Goal: Information Seeking & Learning: Find contact information

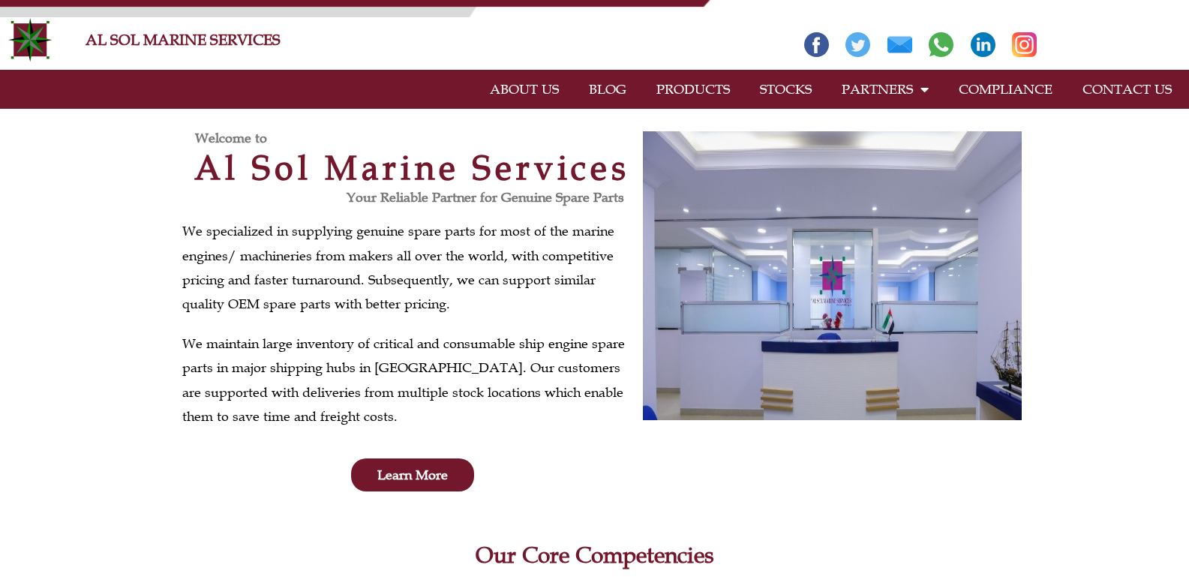
click at [1159, 90] on link "CONTACT US" at bounding box center [1126, 89] width 119 height 34
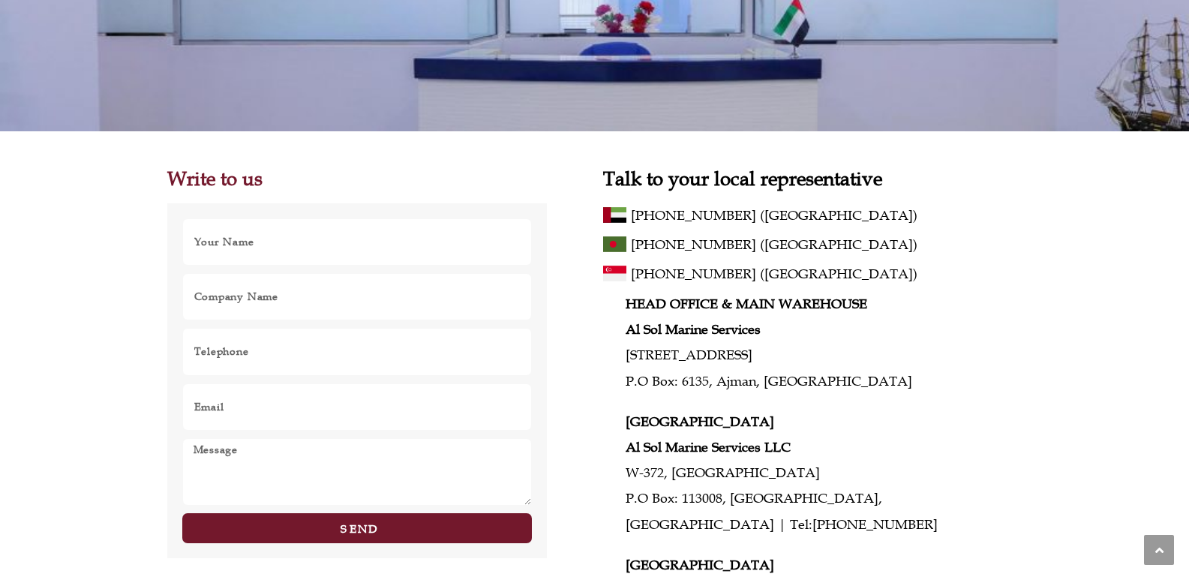
scroll to position [300, 0]
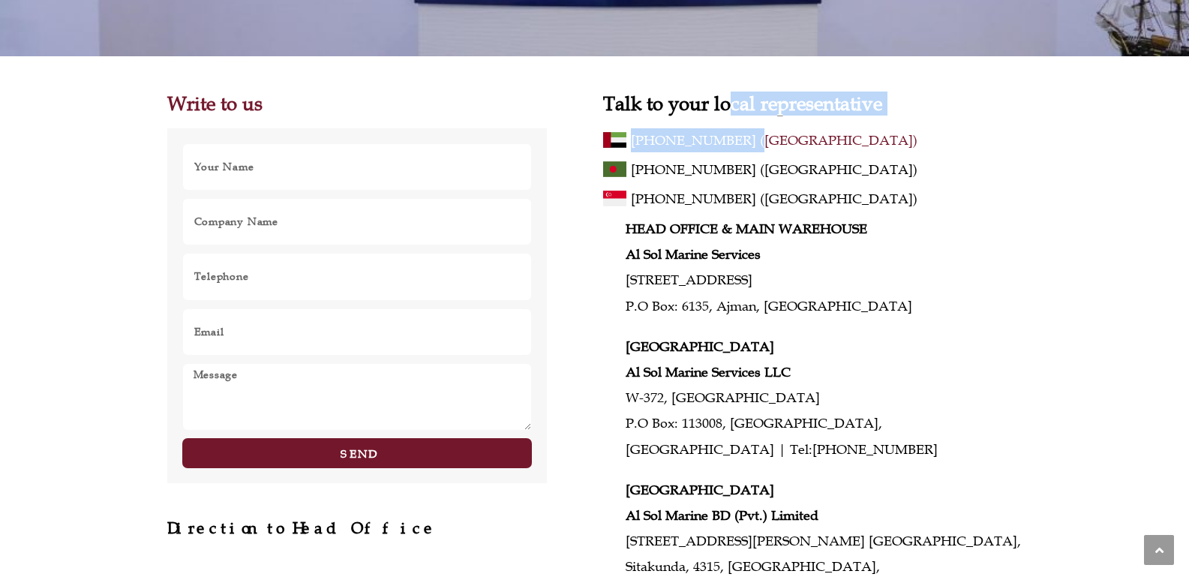
drag, startPoint x: 734, startPoint y: 117, endPoint x: 725, endPoint y: 147, distance: 31.3
click at [725, 147] on div "Talk to your local representative [PHONE_NUMBER] ([GEOGRAPHIC_DATA]) [PHONE_NUM…" at bounding box center [812, 416] width 418 height 644
copy div "cal representative [PHONE_NUMBER]"
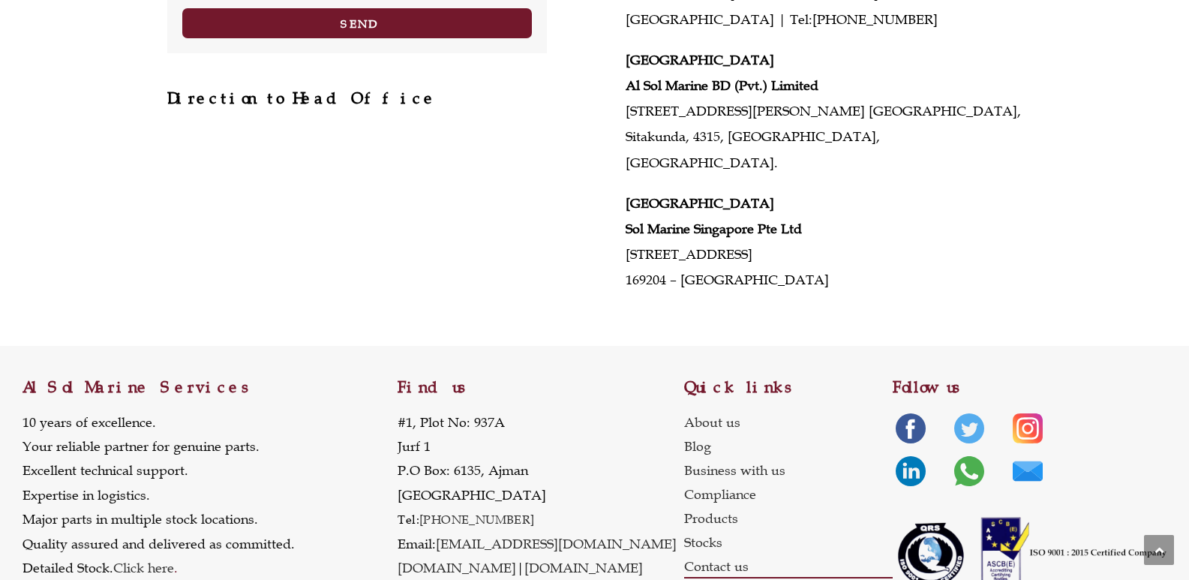
scroll to position [751, 0]
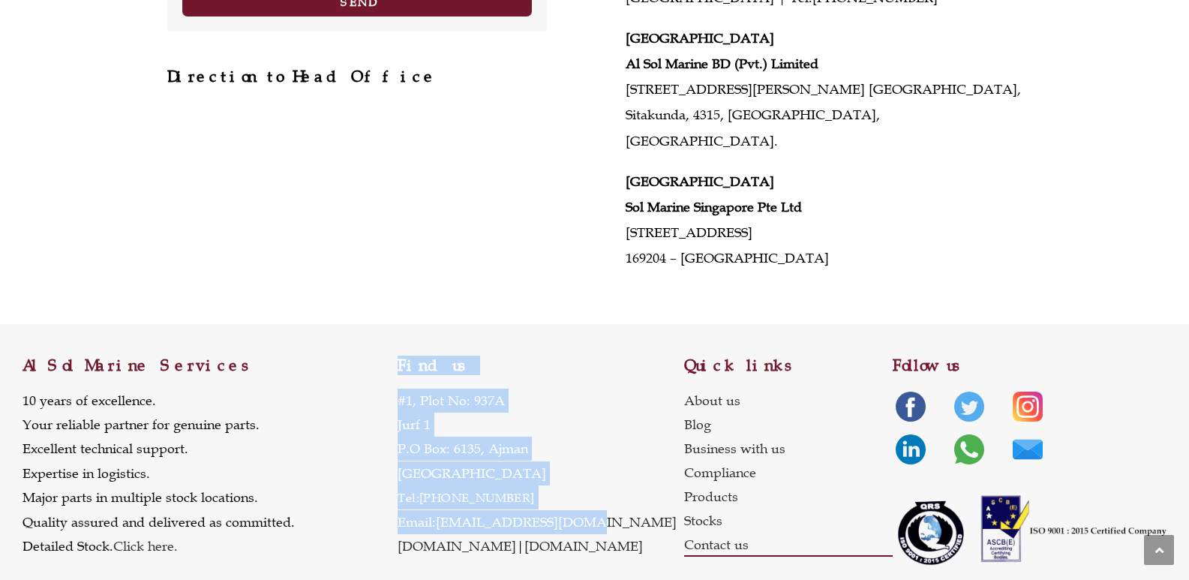
drag, startPoint x: 593, startPoint y: 494, endPoint x: 352, endPoint y: 514, distance: 241.6
click at [352, 514] on div "Al Sol Marine Services 10 years of excellence. Your reliable partner for genuin…" at bounding box center [594, 450] width 1144 height 253
click at [352, 508] on div "Al Sol Marine Services 10 years of excellence. Your reliable partner for genuin…" at bounding box center [209, 450] width 375 height 253
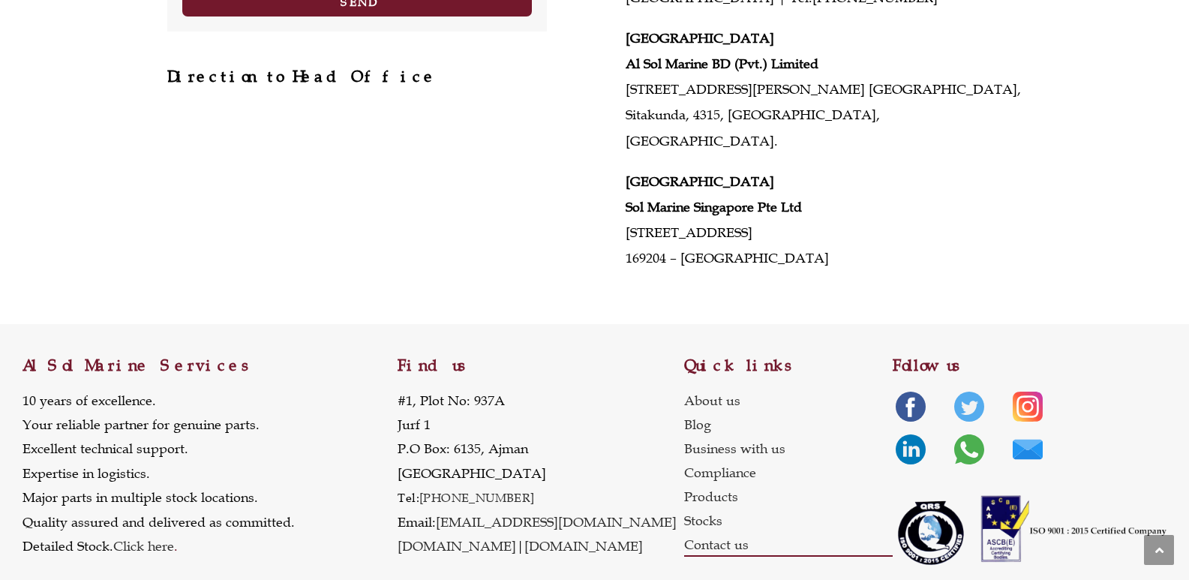
drag, startPoint x: 523, startPoint y: 470, endPoint x: 431, endPoint y: 474, distance: 91.6
click at [431, 474] on p "[STREET_ADDRESS] Tel: [PHONE_NUMBER] Email: [EMAIL_ADDRESS][DOMAIN_NAME] [DOMAI…" at bounding box center [536, 473] width 279 height 170
copy link "971 6 742 3741"
click at [564, 430] on p "[STREET_ADDRESS] Tel: [PHONE_NUMBER] Email: [EMAIL_ADDRESS][DOMAIN_NAME] [DOMAI…" at bounding box center [536, 473] width 279 height 170
drag, startPoint x: 601, startPoint y: 499, endPoint x: 440, endPoint y: 487, distance: 161.0
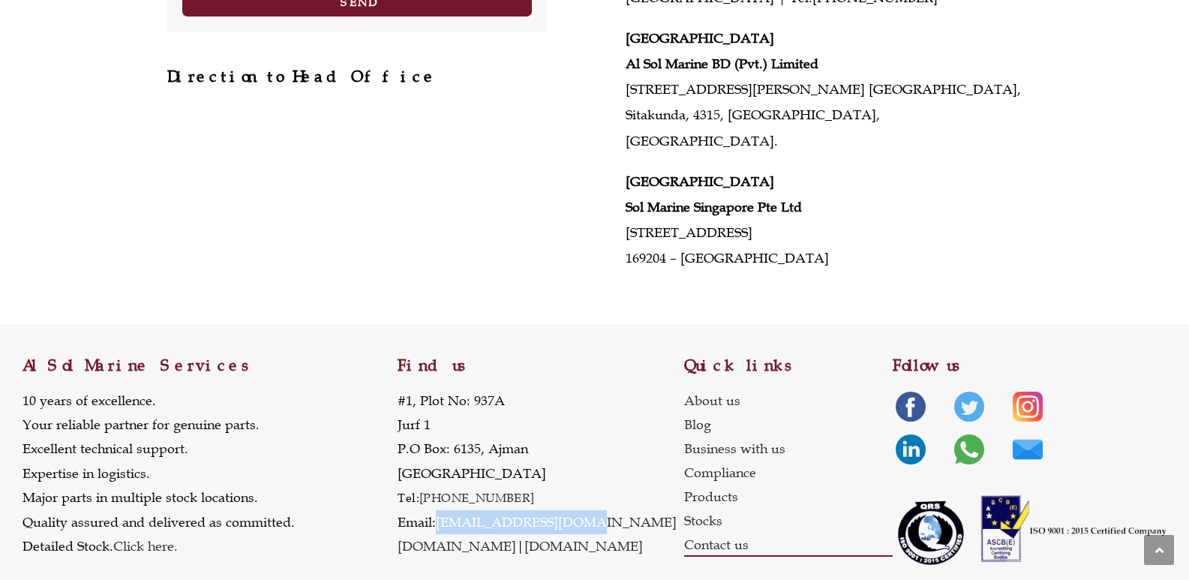
click at [440, 487] on div "Find us [STREET_ADDRESS] Tel: [PHONE_NUMBER] Email: [EMAIL_ADDRESS][DOMAIN_NAME…" at bounding box center [540, 450] width 286 height 253
copy link "[EMAIL_ADDRESS][DOMAIN_NAME]"
